Goal: Task Accomplishment & Management: Manage account settings

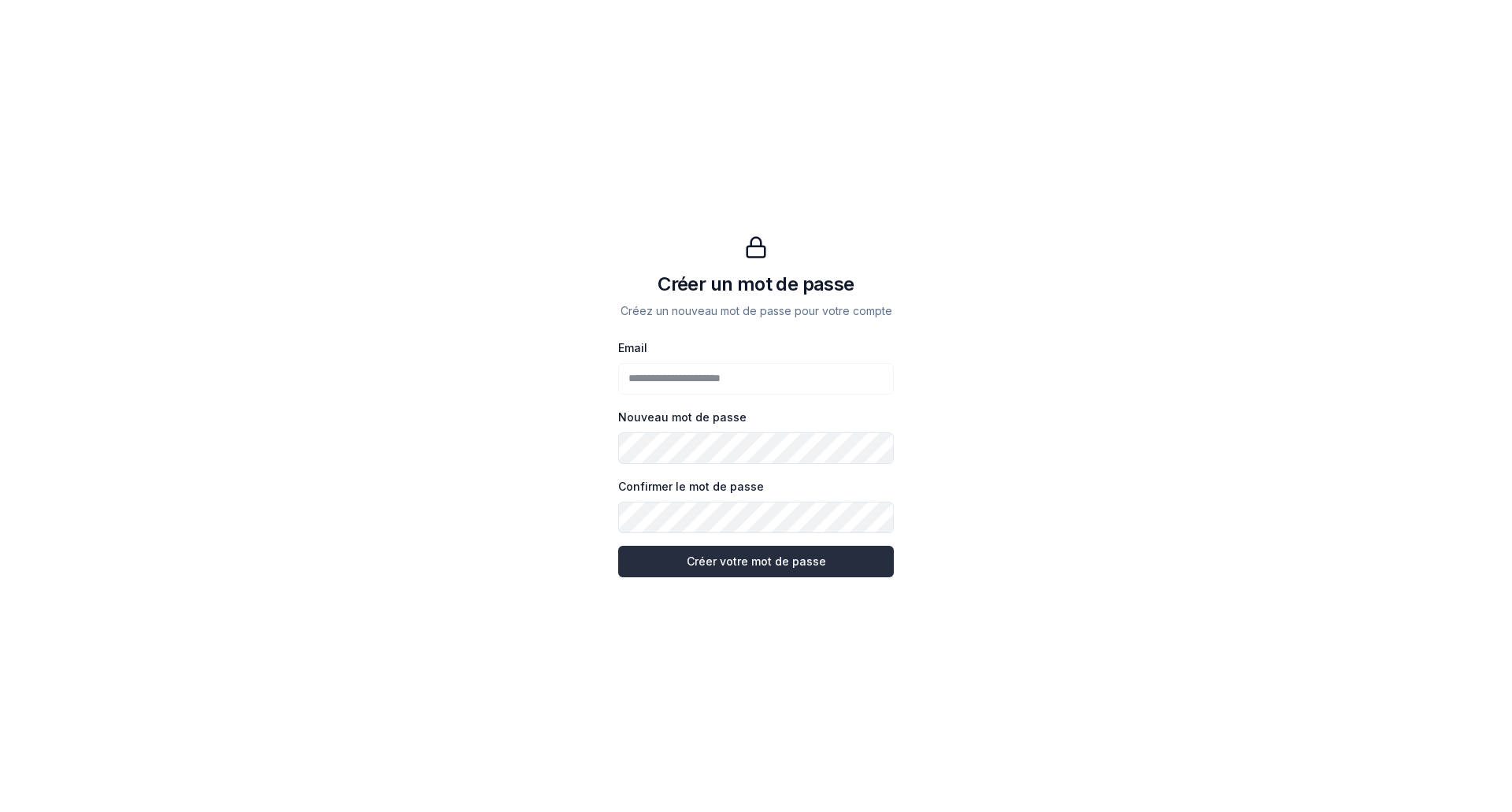
click at [766, 562] on button "Créer votre mot de passe Créer votre mot de passe" at bounding box center [756, 561] width 276 height 31
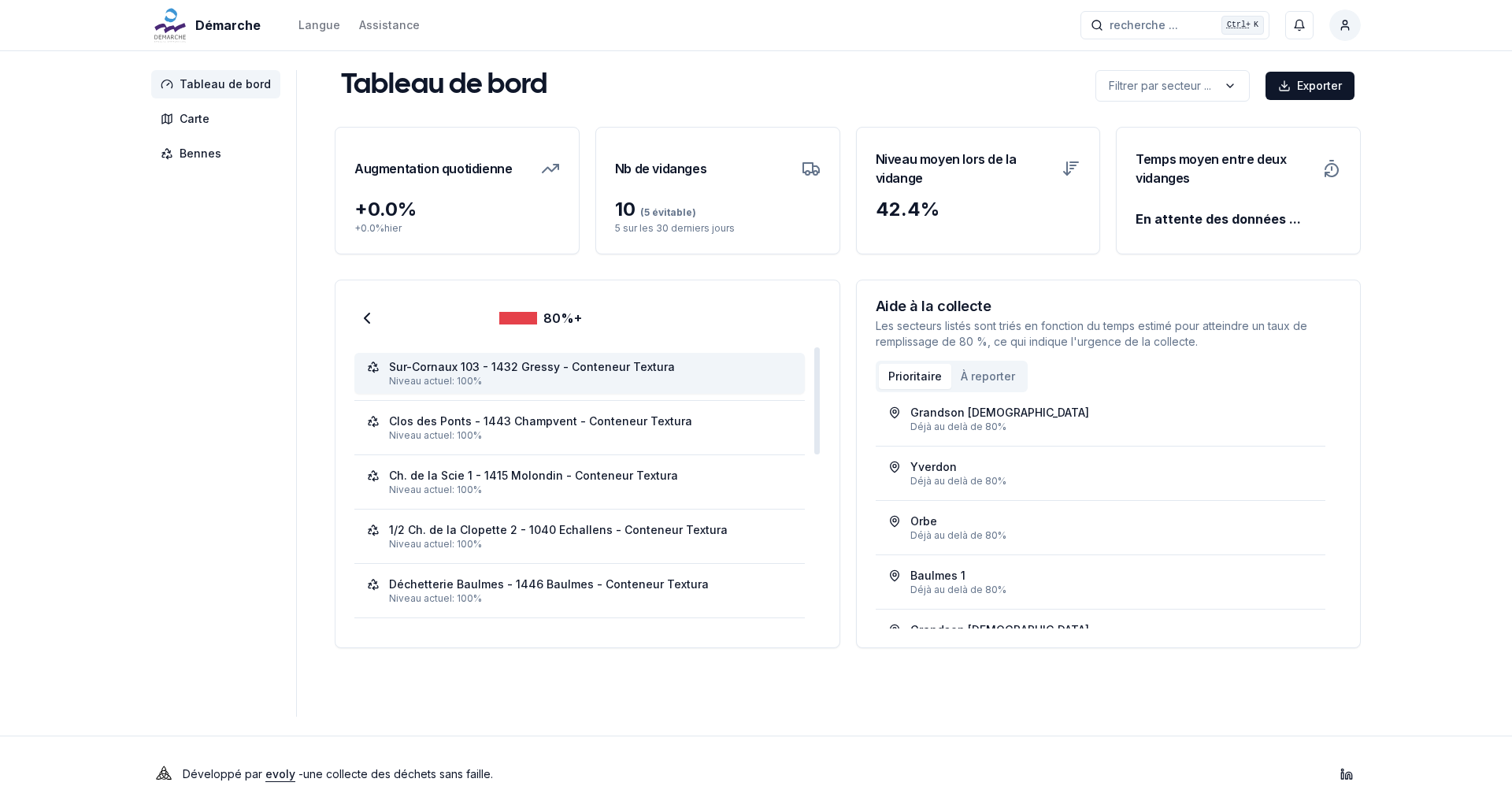
click at [514, 360] on div "Sur-Cornaux 103 - 1432 Gressy - Conteneur Textura" at bounding box center [531, 366] width 286 height 16
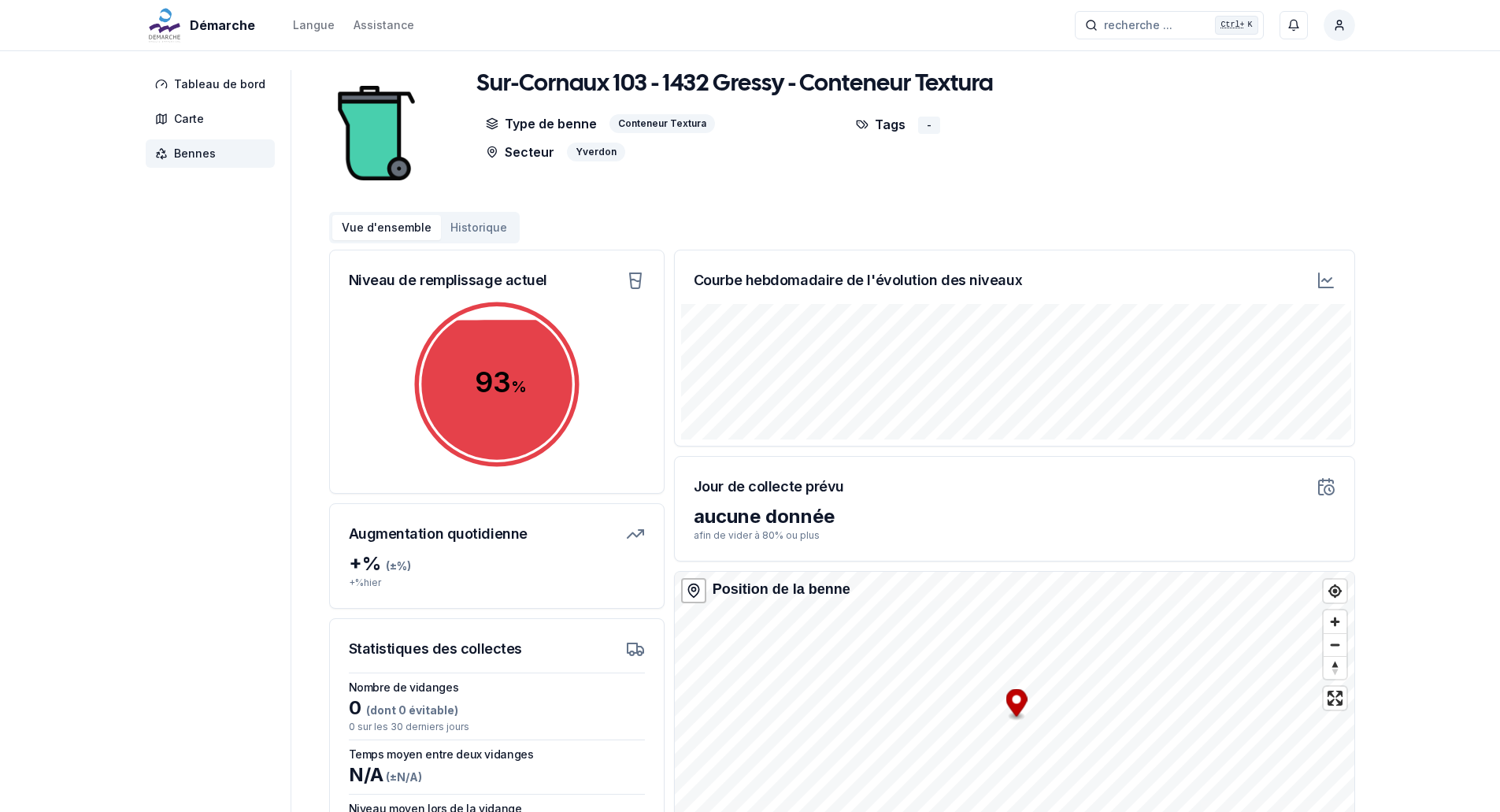
click at [670, 84] on h1 "Sur-Cornaux 103 - 1432 Gressy - Conteneur Textura" at bounding box center [734, 85] width 516 height 28
click at [670, 83] on h1 "Sur-Cornaux 103 - 1432 Gressy - Conteneur Textura" at bounding box center [734, 85] width 516 height 28
click at [672, 81] on h1 "Sur-Cornaux 103 - 1432 Gressy - Conteneur Textura" at bounding box center [734, 85] width 516 height 28
click at [736, 82] on h1 "Sur-Cornaux 103 - 1432 Gressy - Conteneur Textura" at bounding box center [734, 85] width 516 height 28
click at [1343, 26] on html "Démarche Langue Assistance recherche ... recherche ... Ctrl+ K Styyle_exp1 Tabl…" at bounding box center [750, 478] width 1500 height 956
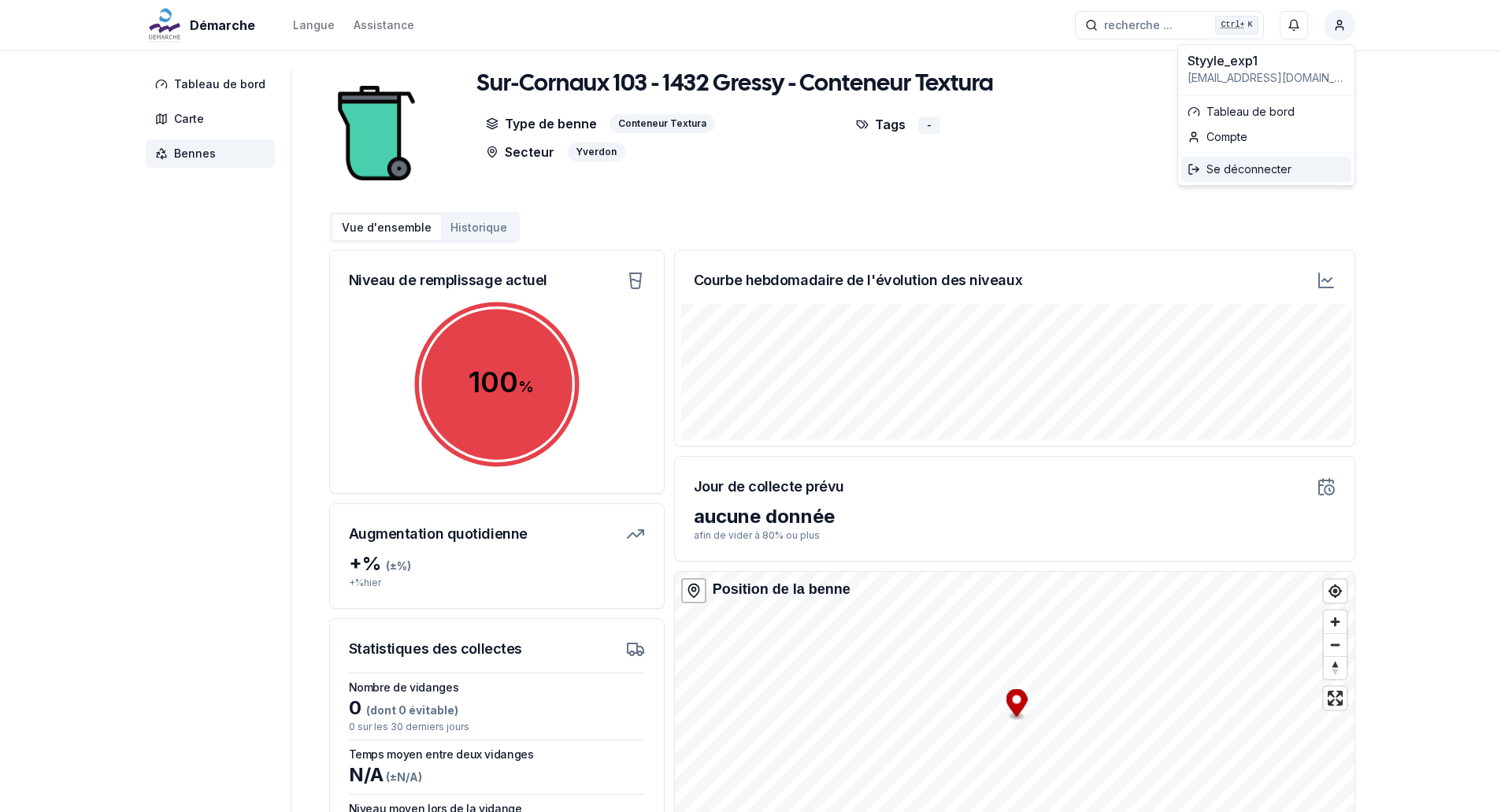
click at [1241, 171] on div "Se déconnecter" at bounding box center [1266, 169] width 170 height 25
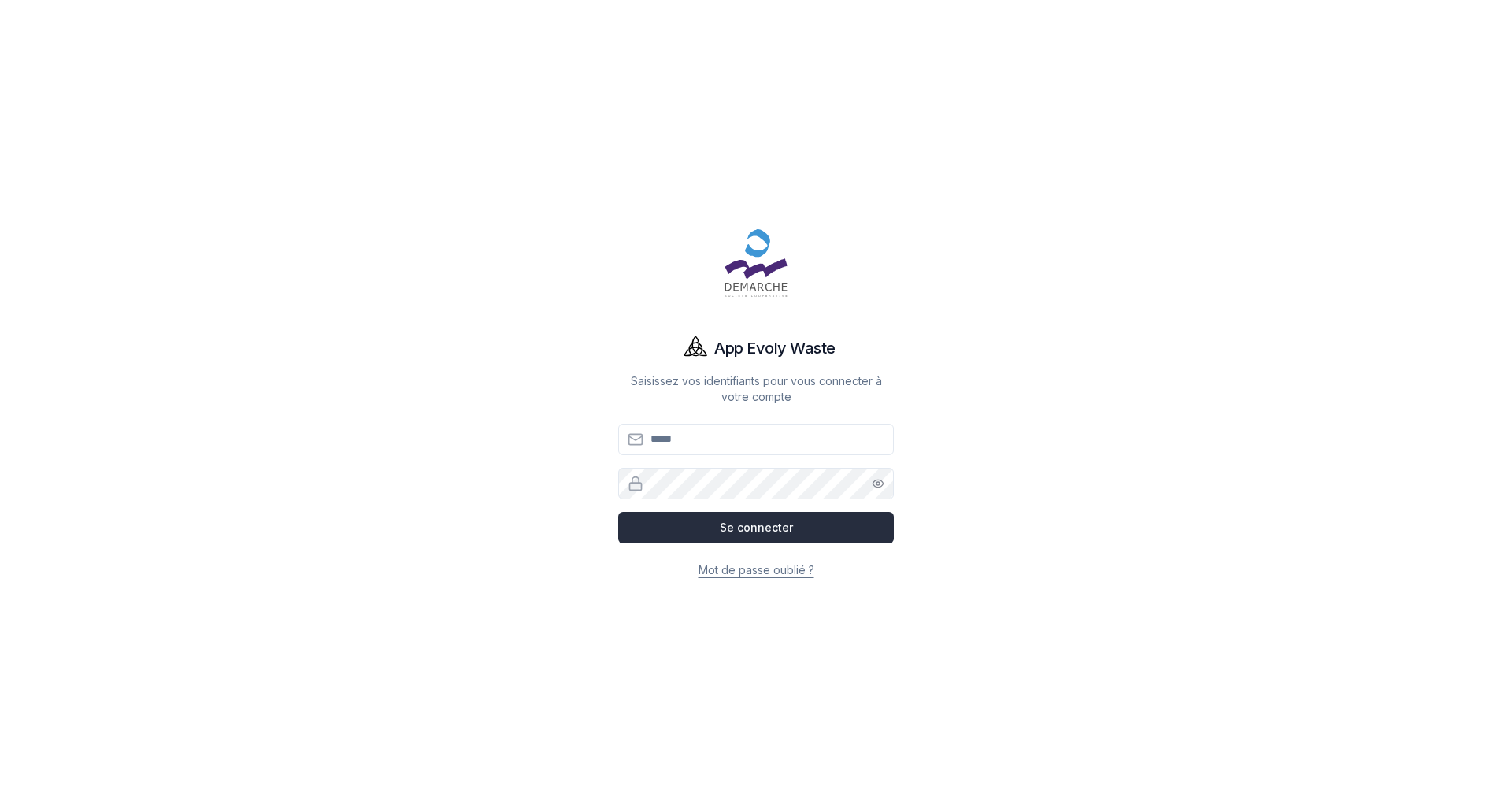
type input "**********"
click at [697, 528] on button "Se connecter" at bounding box center [756, 528] width 276 height 31
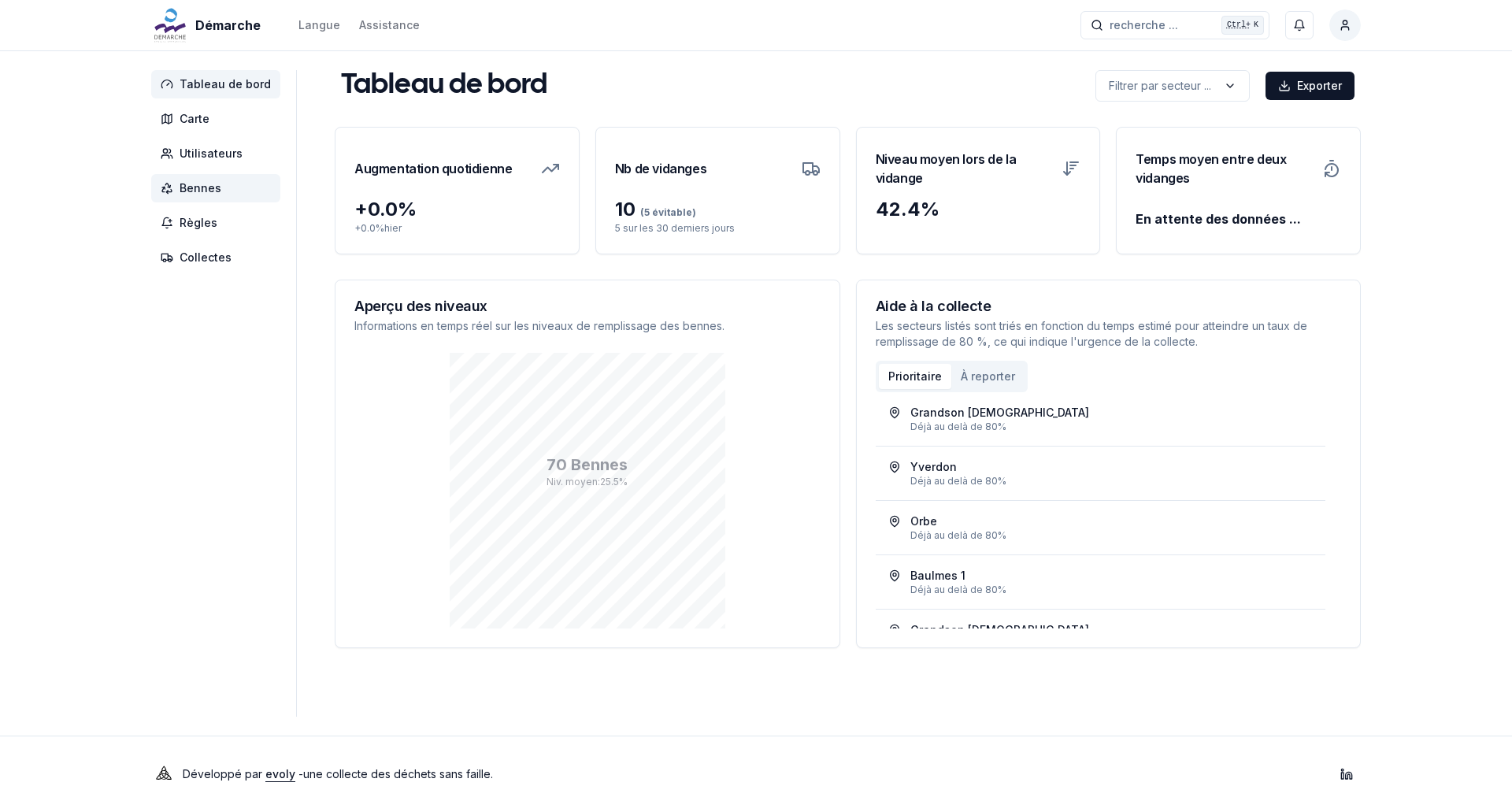
click at [191, 194] on span "Bennes" at bounding box center [201, 188] width 41 height 16
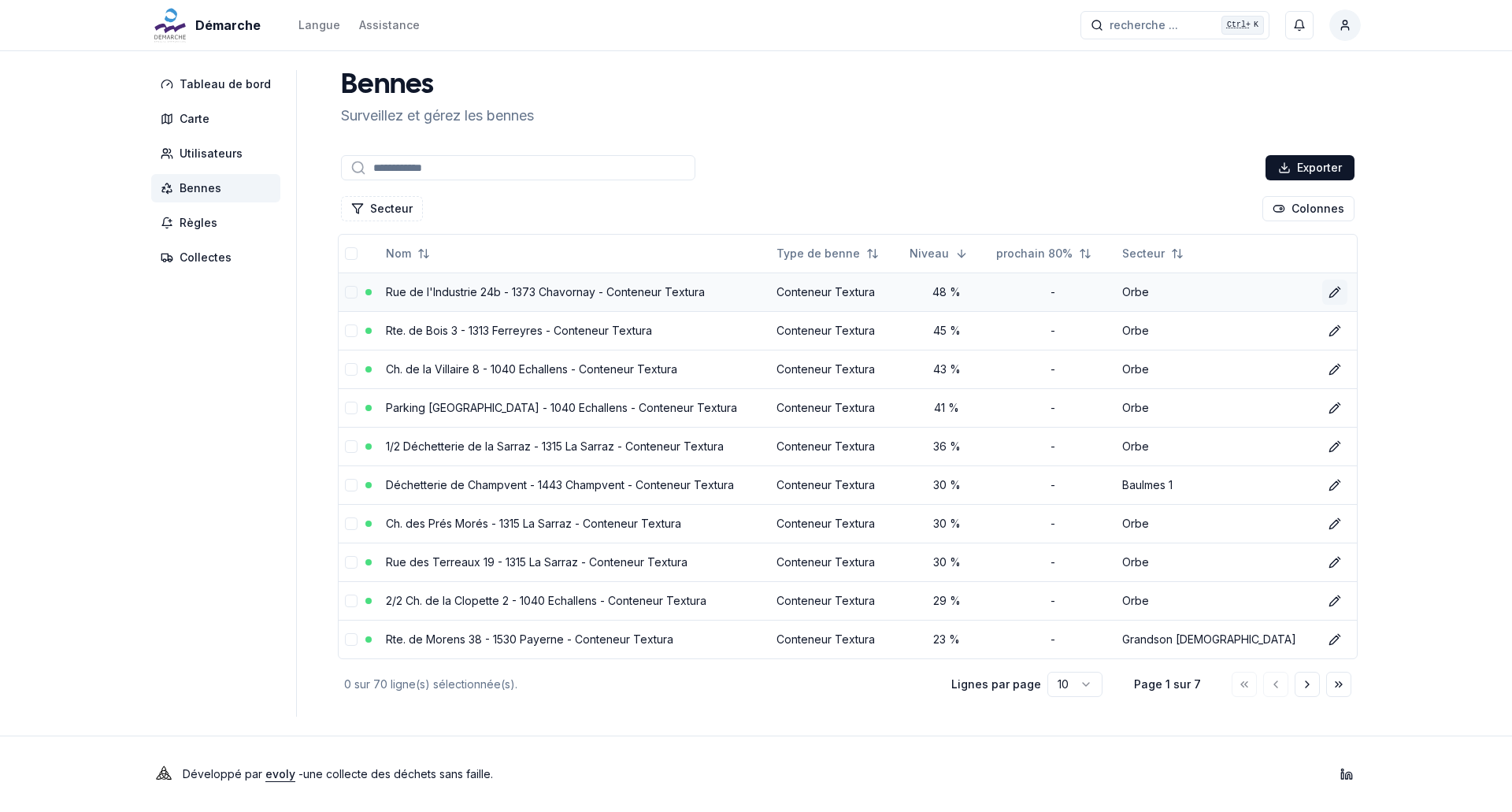
click at [1329, 292] on icon at bounding box center [1335, 292] width 12 height 12
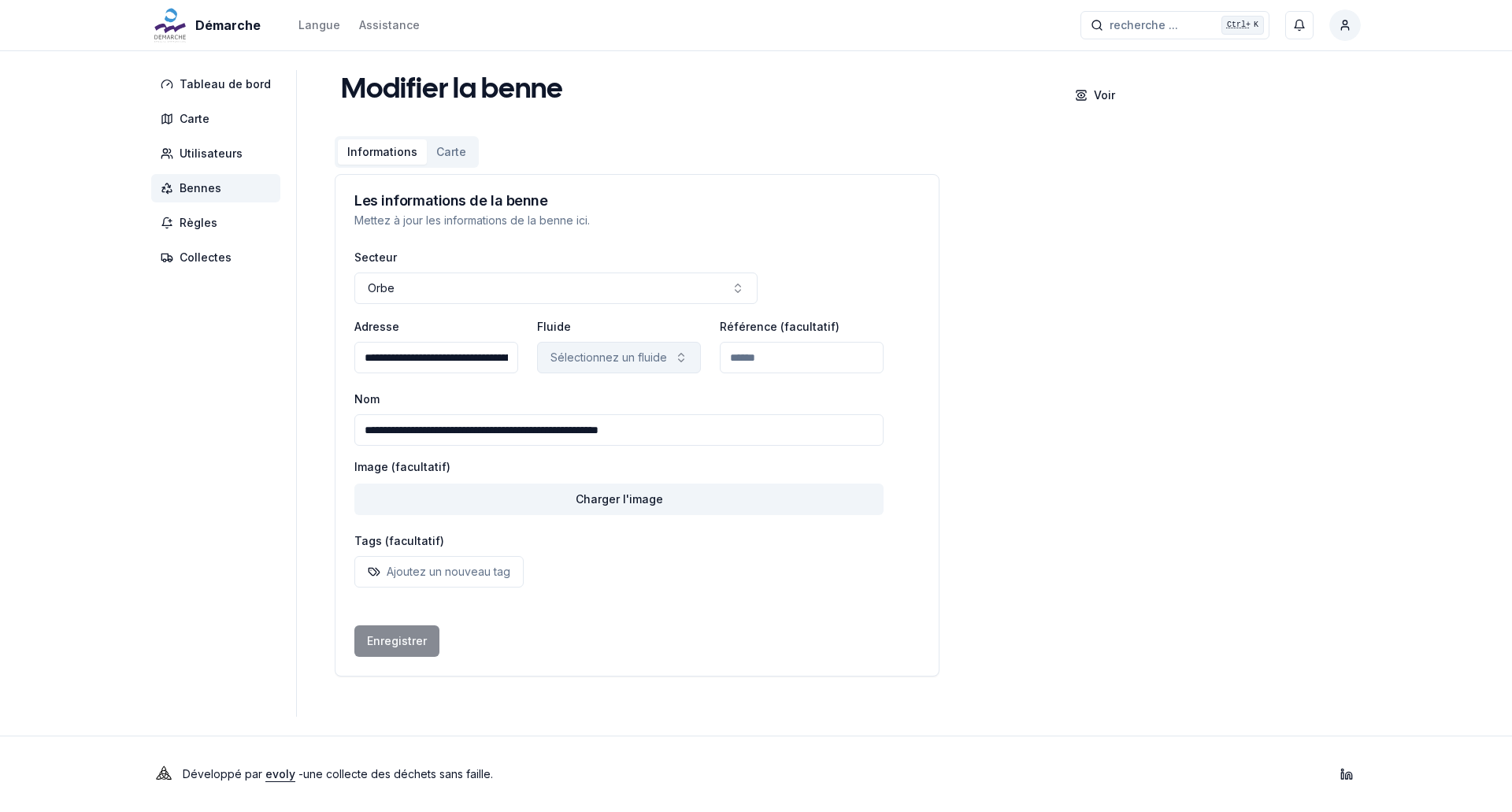
click at [642, 364] on p "Sélectionnez un fluide" at bounding box center [608, 357] width 117 height 16
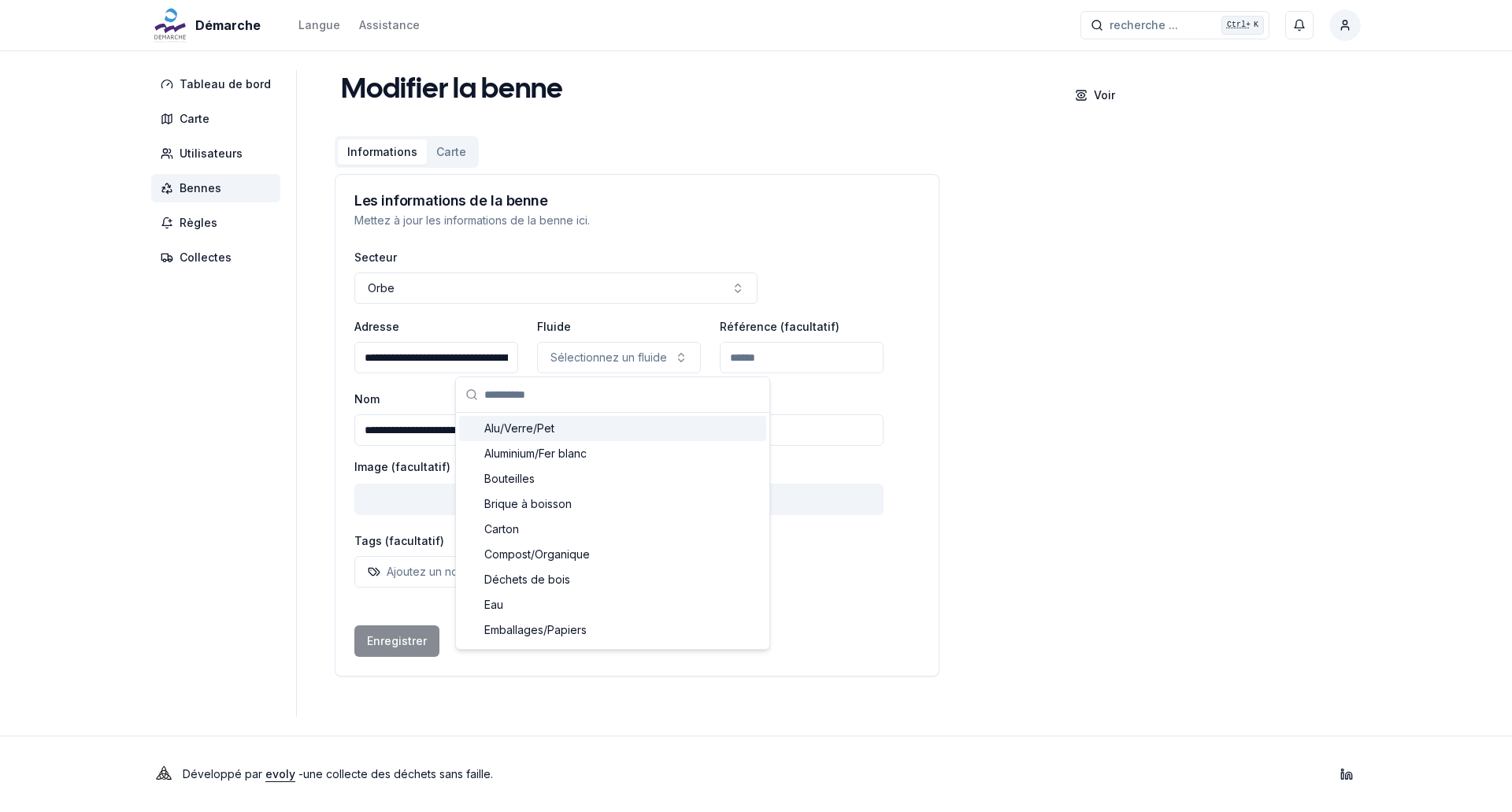
click at [963, 336] on div "**********" at bounding box center [848, 376] width 1026 height 612
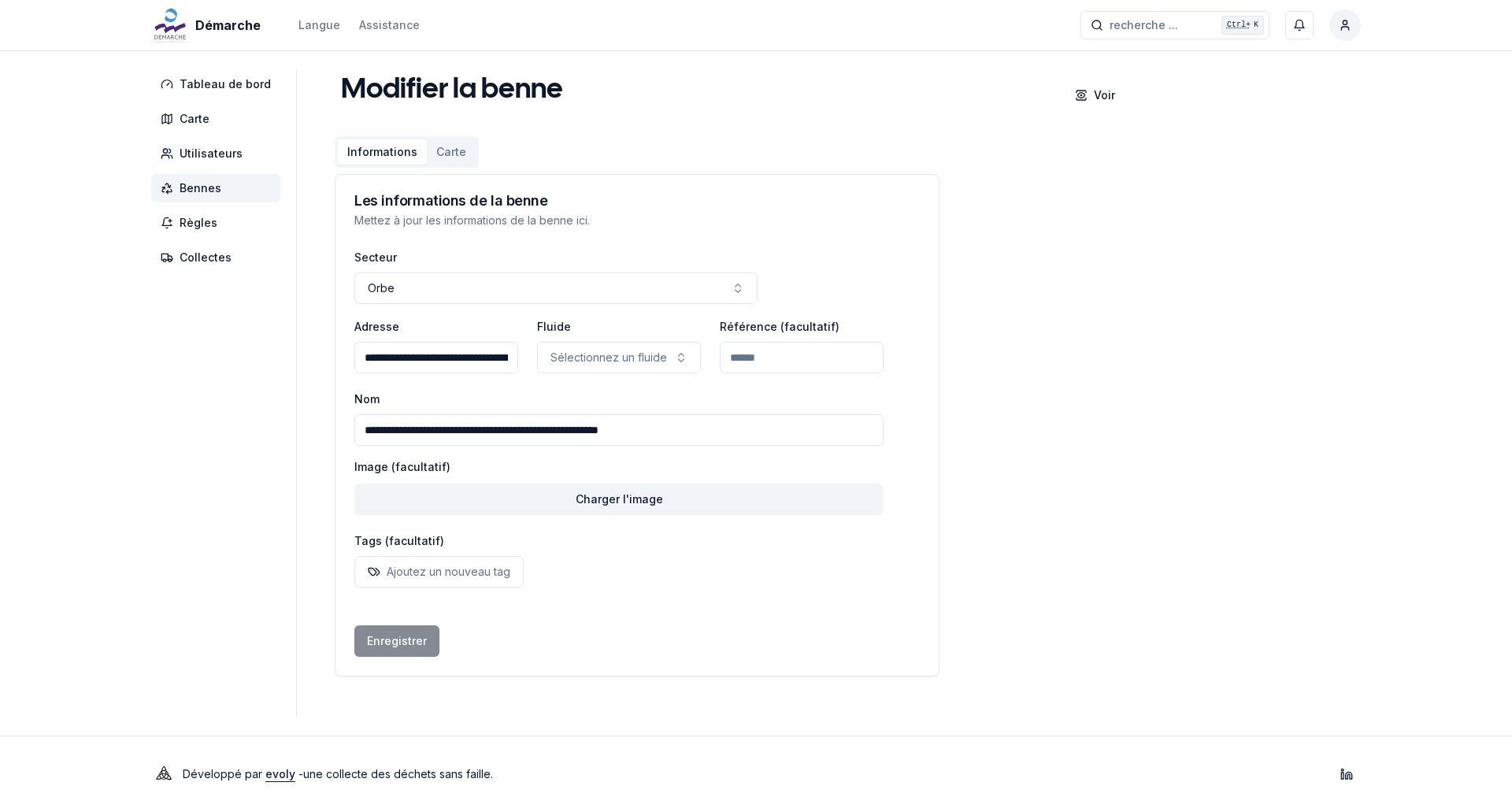
click at [821, 358] on input "Référence (facultatif)" at bounding box center [802, 357] width 164 height 31
click at [899, 280] on div "Secteur Orbe" at bounding box center [637, 275] width 565 height 56
click at [201, 192] on span "Bennes" at bounding box center [201, 188] width 41 height 16
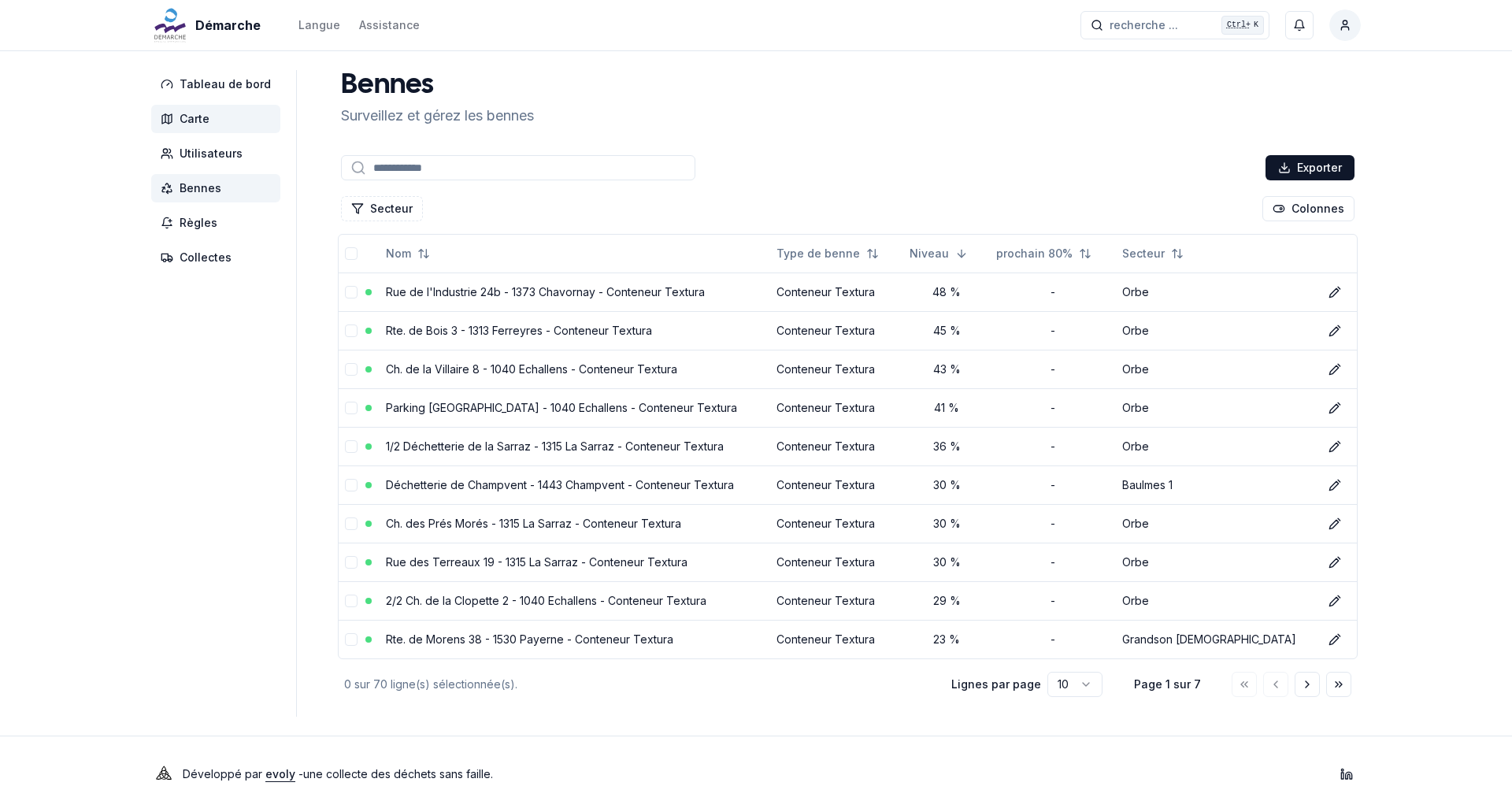
click at [196, 115] on span "Carte" at bounding box center [195, 118] width 30 height 16
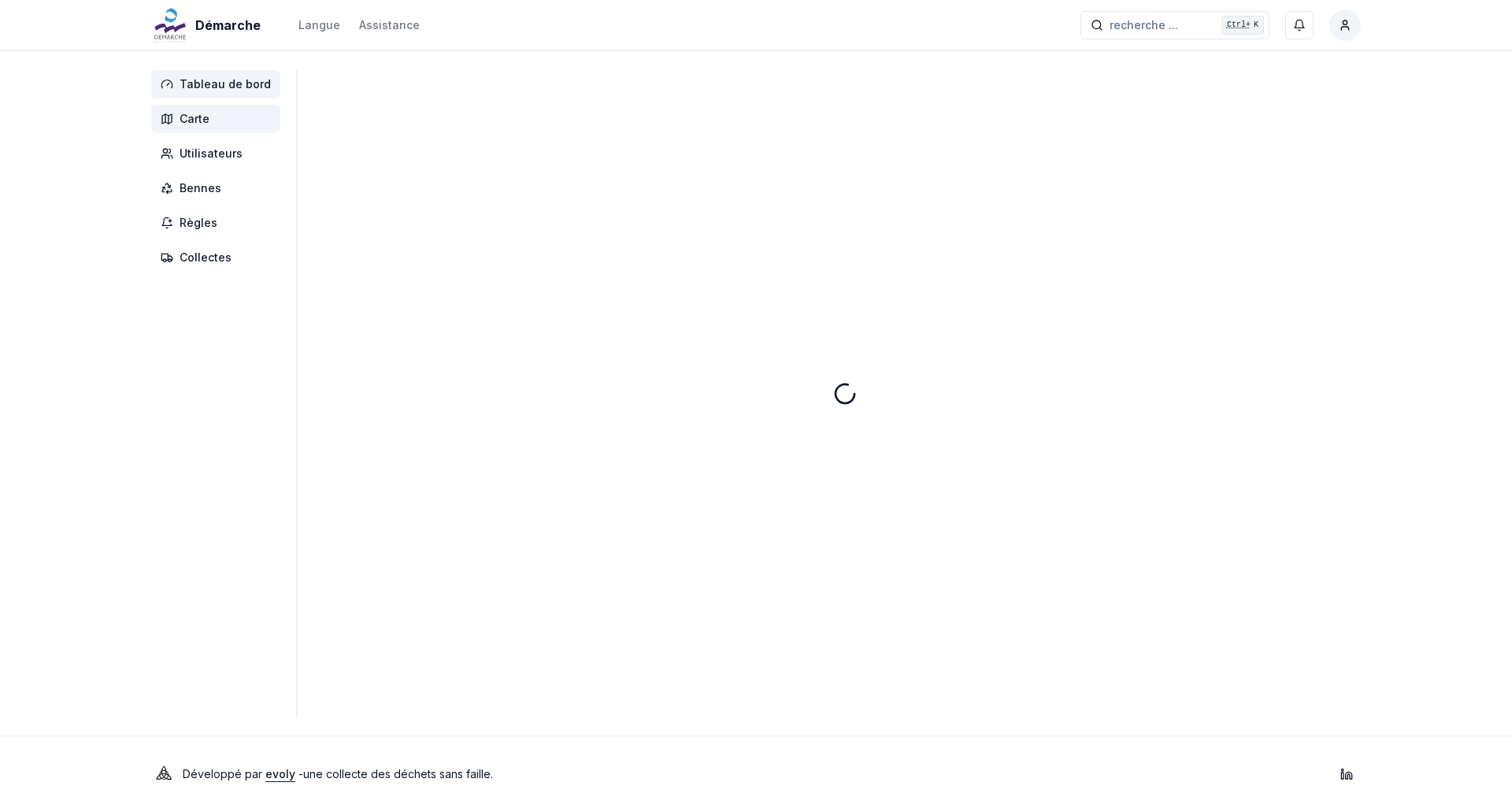
click at [208, 75] on span "Tableau de bord" at bounding box center [216, 85] width 129 height 28
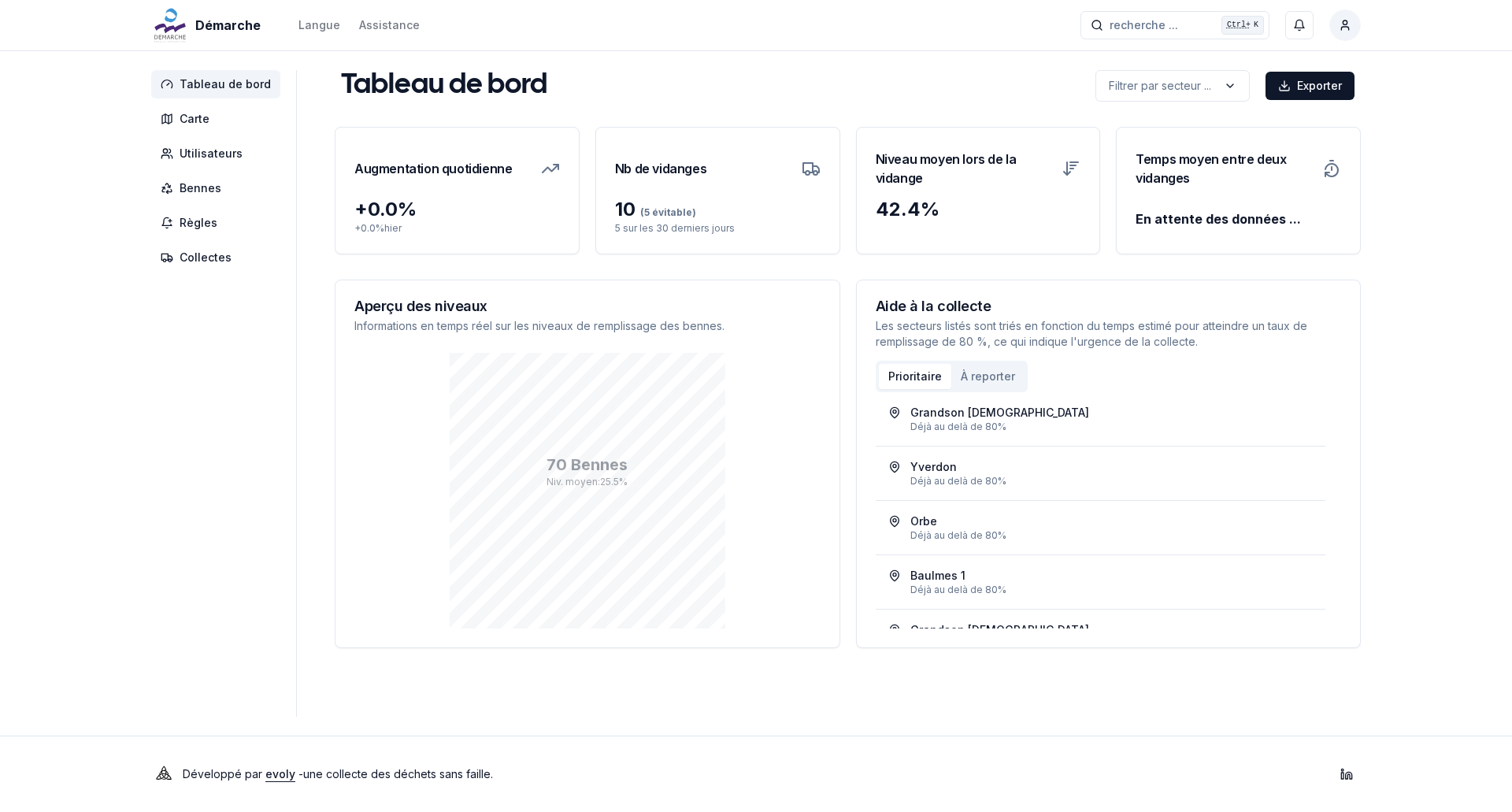
click at [1399, 350] on div "Démarche Langue Assistance recherche ... recherche ... Ctrl+ K Styyle_exp1 Tabl…" at bounding box center [756, 406] width 1512 height 812
click at [1345, 31] on html "Démarche Langue Assistance recherche ... recherche ... Ctrl+ K Styyle_exp1 Tabl…" at bounding box center [756, 406] width 1512 height 812
click at [1272, 170] on div "Se déconnecter" at bounding box center [1272, 169] width 170 height 25
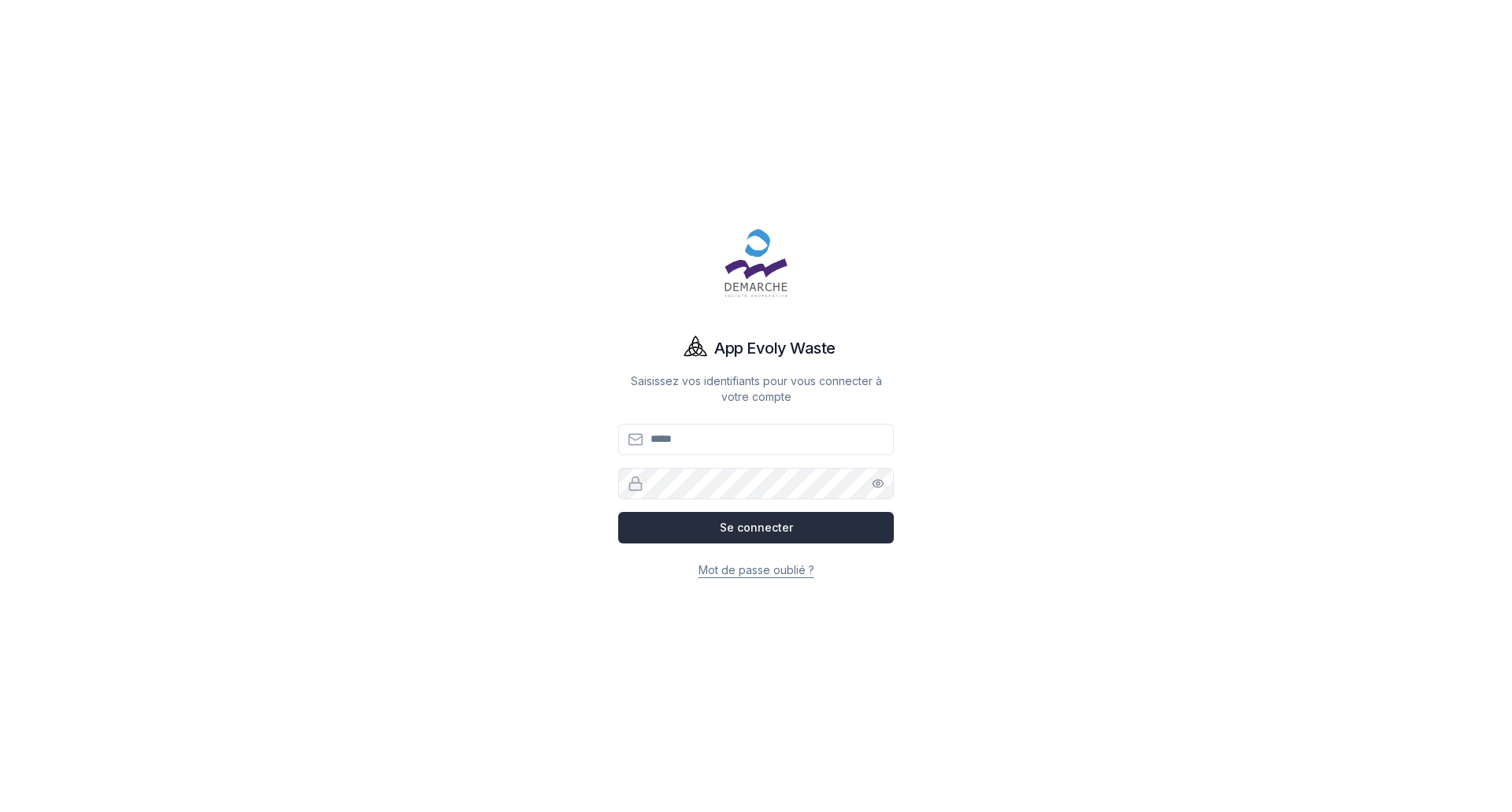
type input "**********"
click at [766, 533] on button "Se connecter" at bounding box center [756, 528] width 276 height 31
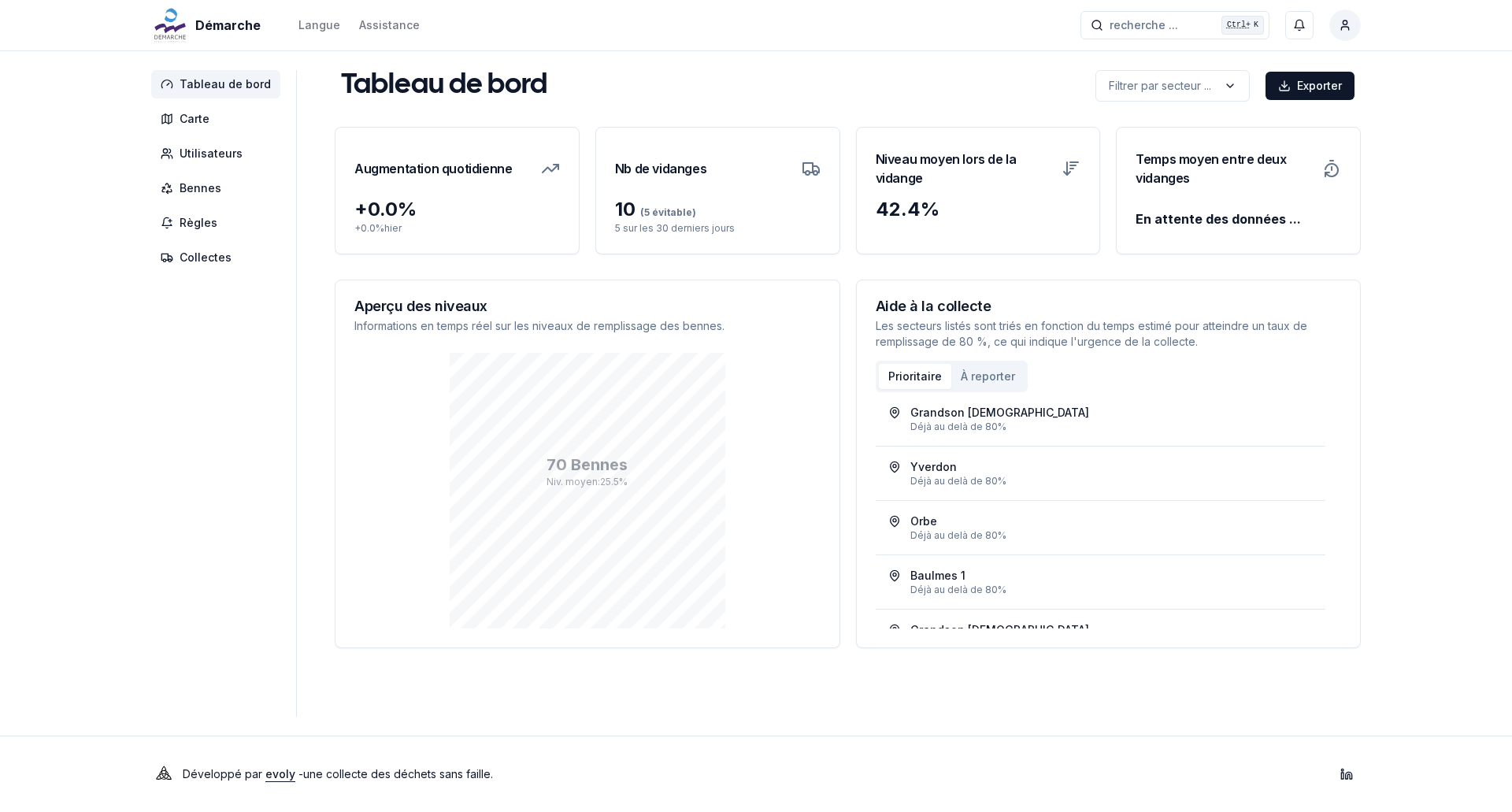
click at [1343, 26] on html "Démarche Langue Assistance recherche ... recherche ... Ctrl+ K Styyle_exp1 Tabl…" at bounding box center [756, 406] width 1512 height 812
click at [1239, 172] on div "Se déconnecter" at bounding box center [1272, 169] width 170 height 25
